Goal: Information Seeking & Learning: Learn about a topic

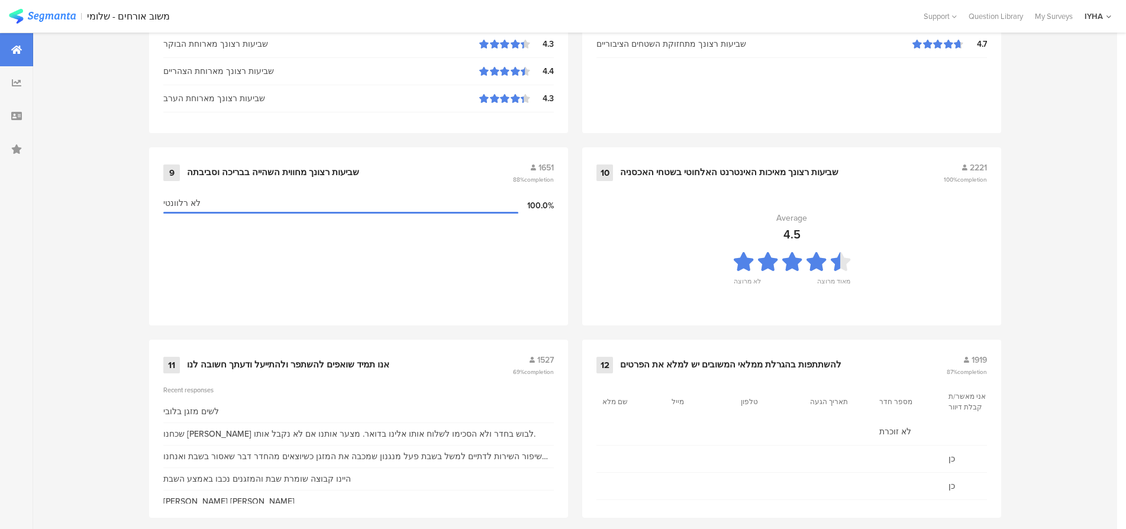
scroll to position [1206, 0]
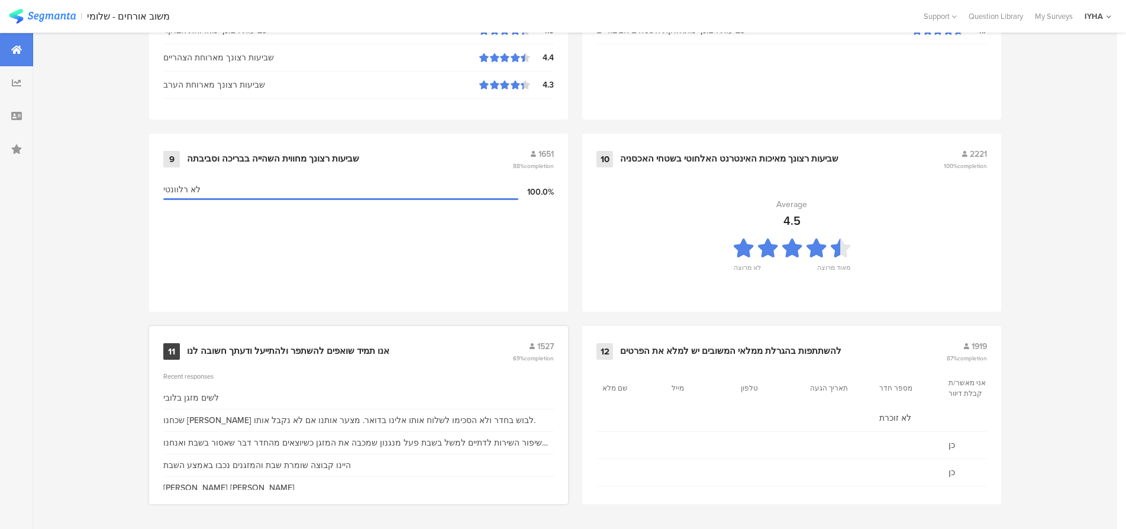
click at [340, 343] on div "11 אנו תמיד שואפים להשתפר ולהתייעל ודעתך חשובה לנו 1527 69% completion" at bounding box center [358, 351] width 390 height 22
